Goal: Check status: Check status

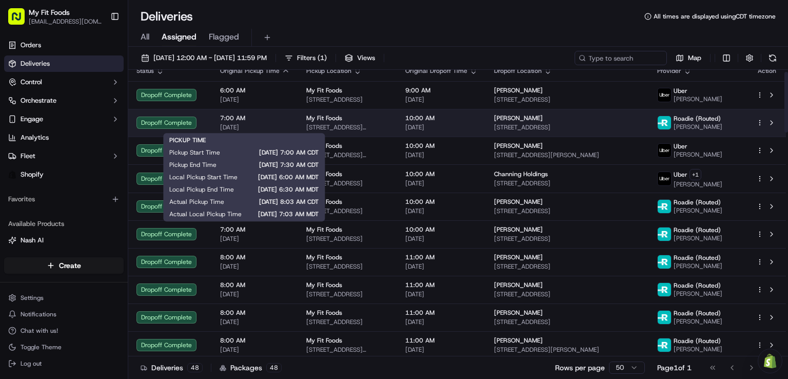
scroll to position [10, 0]
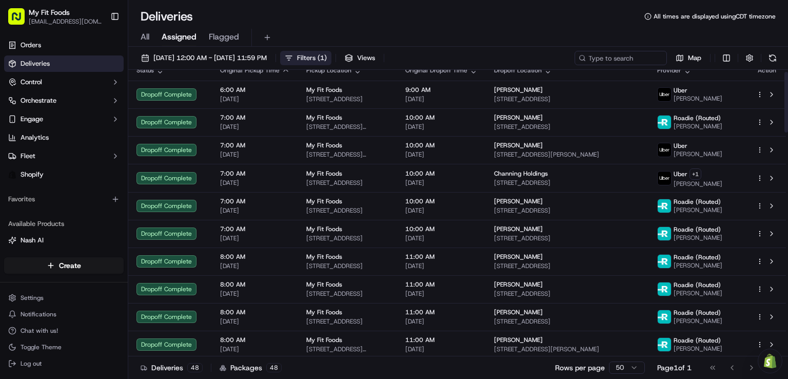
click at [332, 56] on button "Filters ( 1 )" at bounding box center [305, 58] width 51 height 14
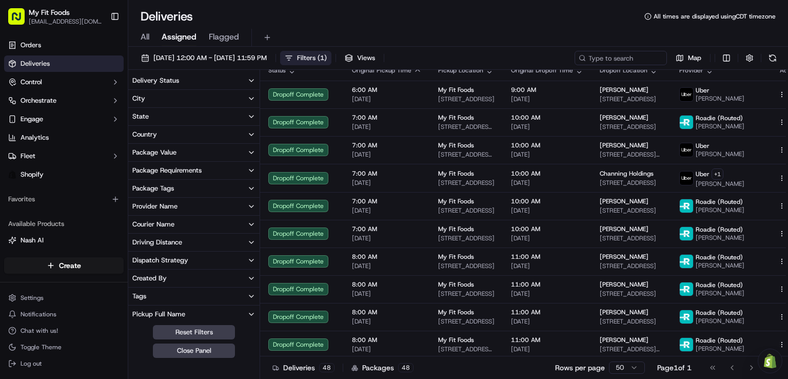
click at [179, 209] on button "Provider Name" at bounding box center [193, 206] width 131 height 17
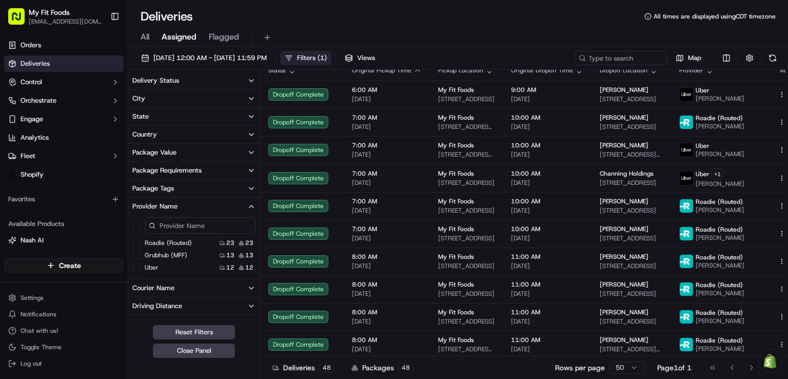
click at [179, 209] on button "Provider Name" at bounding box center [193, 206] width 131 height 17
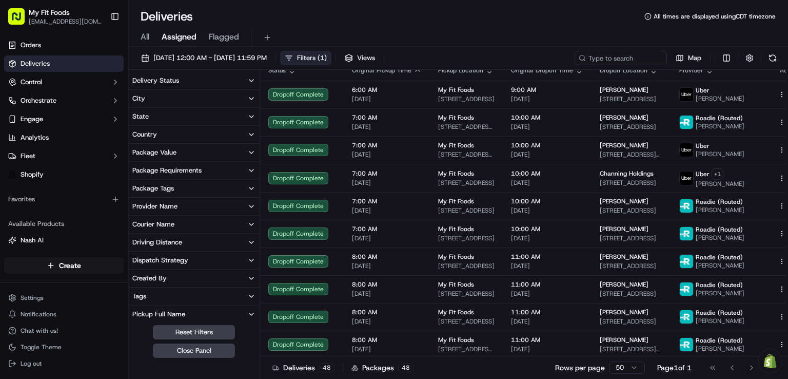
click at [189, 260] on button "Dispatch Strategy" at bounding box center [193, 260] width 131 height 17
click at [187, 274] on button "Created By" at bounding box center [193, 277] width 131 height 17
click at [161, 227] on div "Courier Name" at bounding box center [153, 224] width 42 height 9
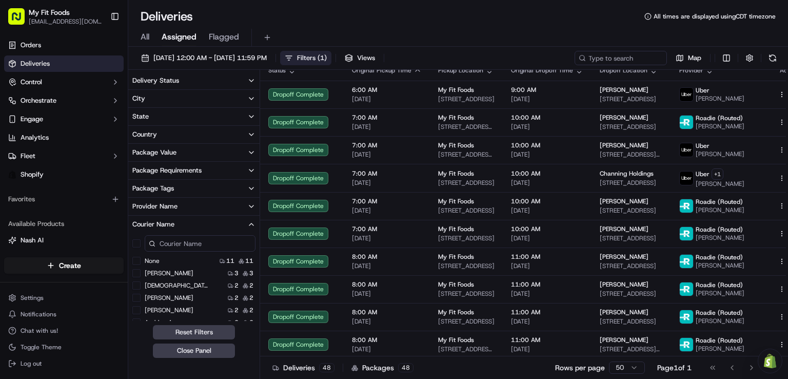
click at [161, 227] on div "Courier Name" at bounding box center [153, 224] width 42 height 9
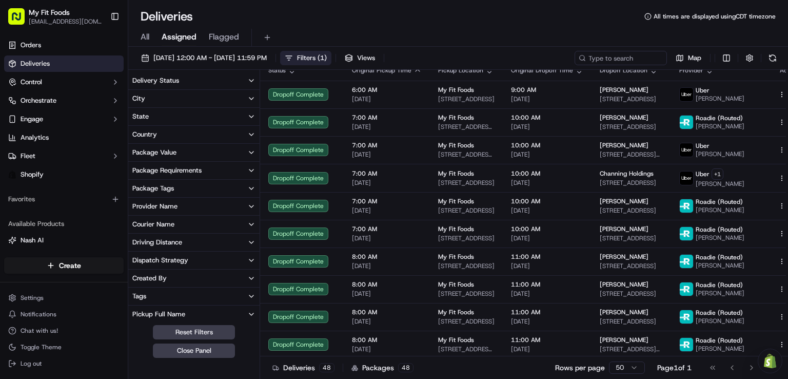
click at [161, 227] on div "Courier Name" at bounding box center [153, 224] width 42 height 9
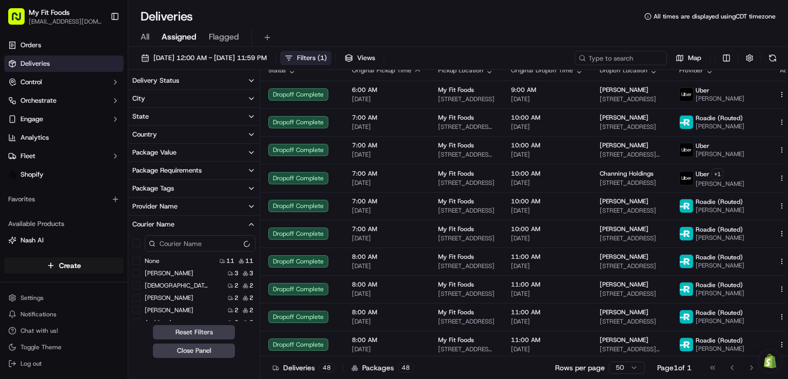
click at [161, 227] on div "Courier Name" at bounding box center [153, 224] width 42 height 9
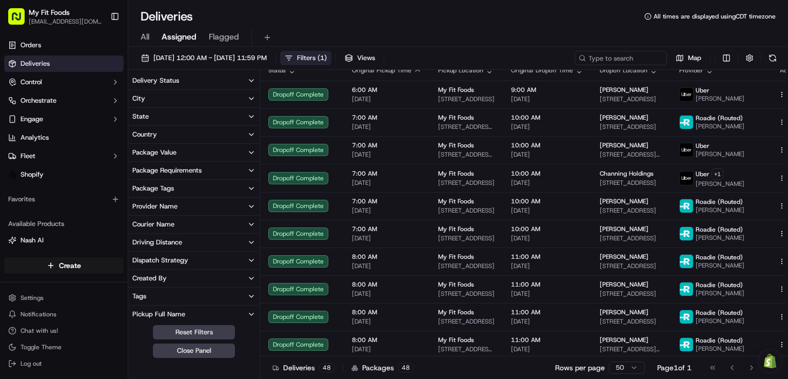
click at [145, 189] on div "Package Tags" at bounding box center [153, 188] width 42 height 9
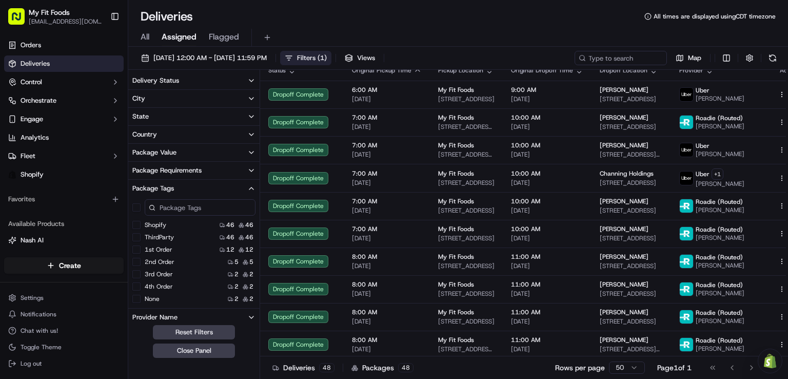
click at [145, 189] on div "Package Tags" at bounding box center [153, 188] width 42 height 9
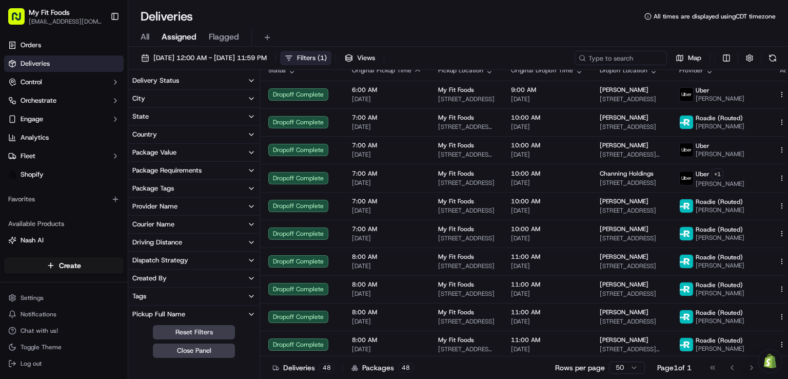
click at [143, 171] on div "Package Requirements" at bounding box center [166, 170] width 69 height 9
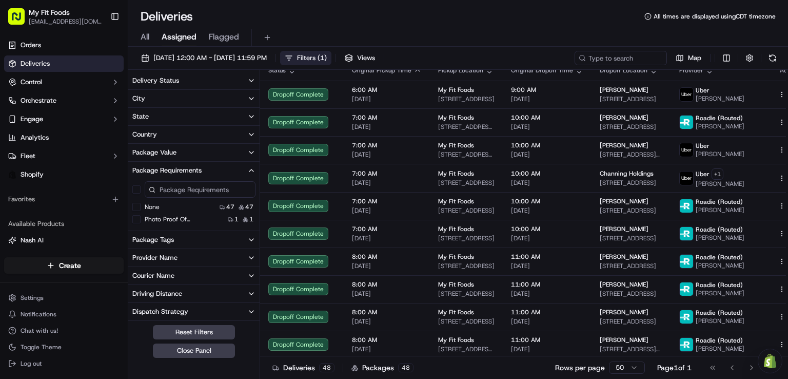
click at [143, 171] on div "Package Requirements" at bounding box center [166, 170] width 69 height 9
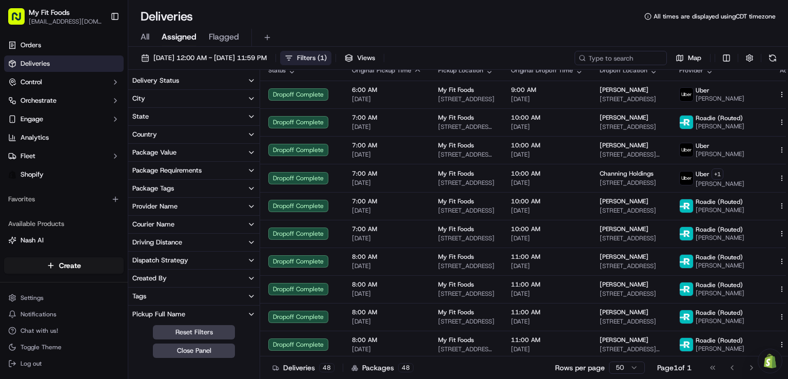
click at [140, 155] on div "Package Value" at bounding box center [154, 152] width 44 height 9
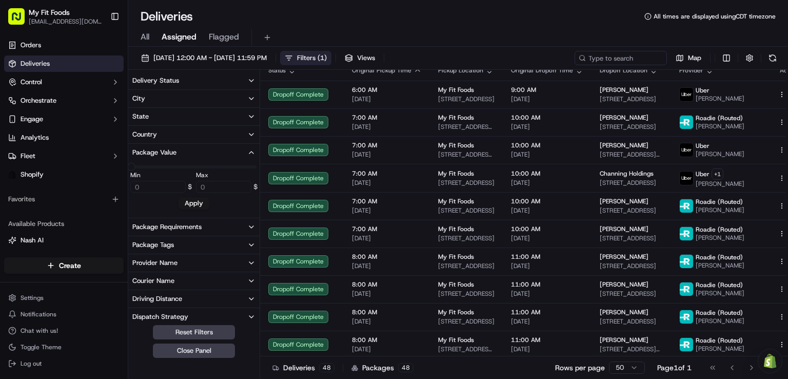
type input "287"
click at [140, 155] on div "Package Value" at bounding box center [154, 152] width 44 height 9
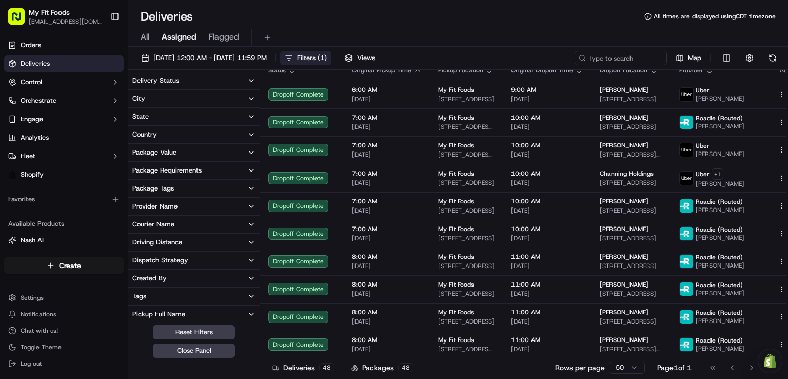
click at [141, 101] on div "City" at bounding box center [138, 98] width 13 height 9
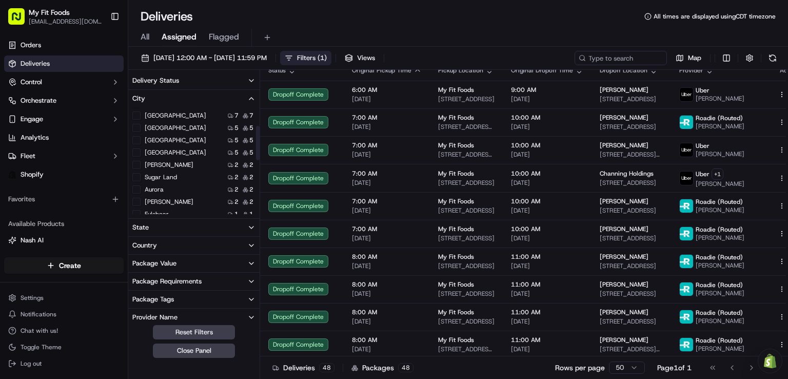
scroll to position [57, 0]
click at [151, 162] on label "[PERSON_NAME]" at bounding box center [169, 164] width 49 height 8
click at [141, 162] on button "[PERSON_NAME]" at bounding box center [136, 164] width 8 height 8
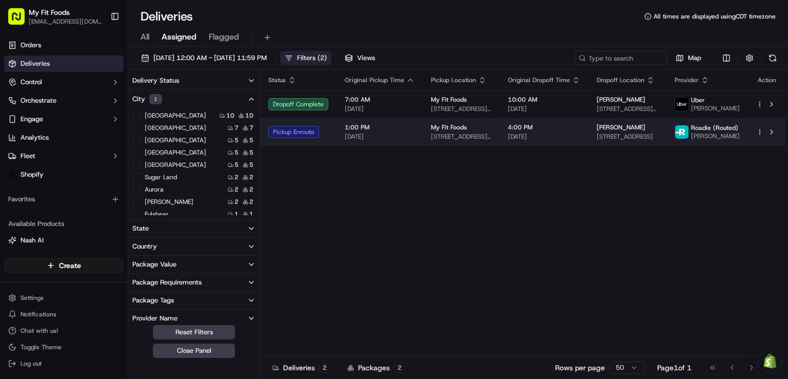
click at [423, 141] on td "My Fit Foods [STREET_ADDRESS][PERSON_NAME]" at bounding box center [461, 132] width 77 height 28
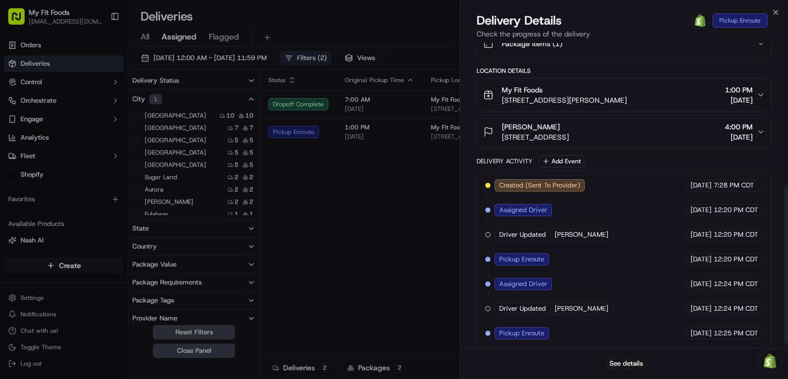
scroll to position [285, 0]
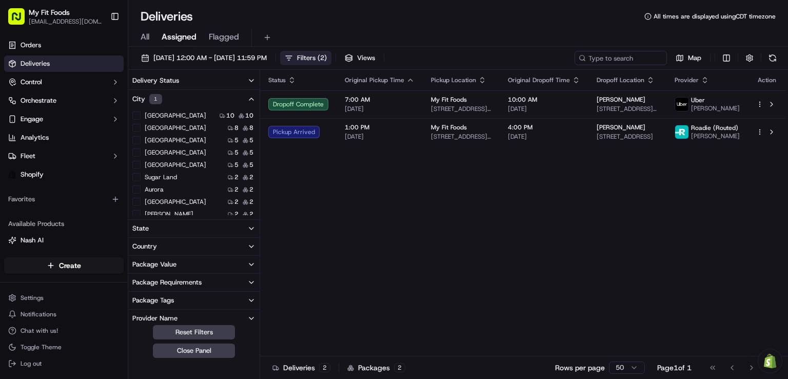
click at [252, 97] on icon "button" at bounding box center [251, 99] width 8 height 8
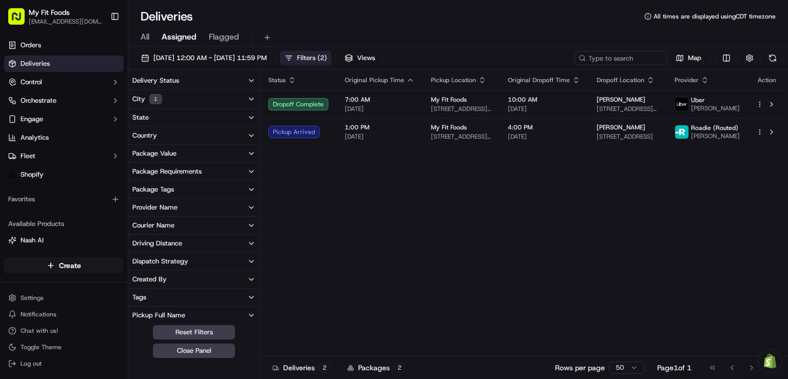
click at [252, 97] on icon "button" at bounding box center [251, 99] width 8 height 8
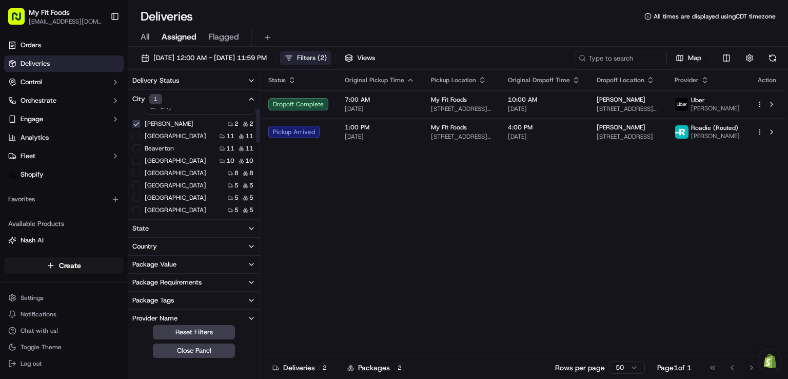
scroll to position [0, 0]
